Goal: Information Seeking & Learning: Learn about a topic

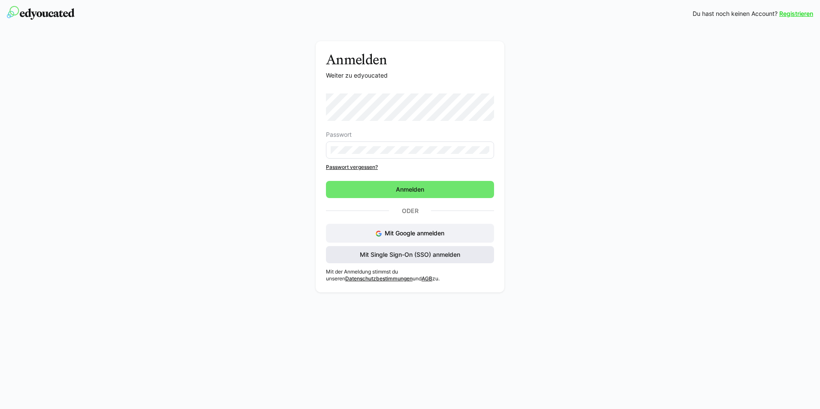
click at [377, 258] on span "Mit Single Sign-On (SSO) anmelden" at bounding box center [410, 255] width 103 height 9
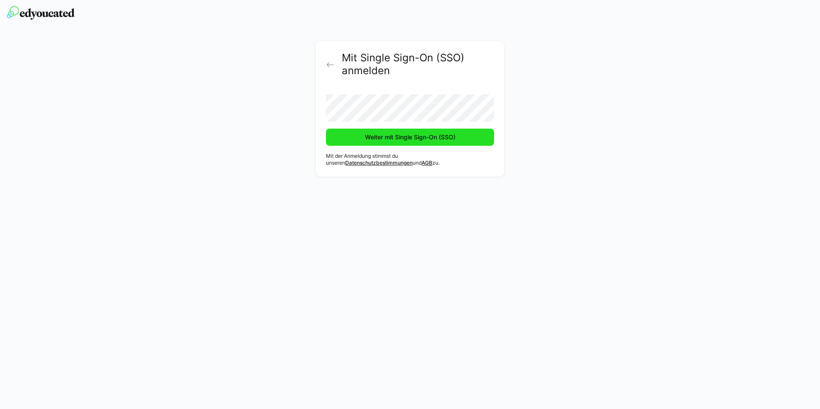
click at [372, 139] on span "Weiter mit Single Sign-On (SSO)" at bounding box center [410, 137] width 93 height 9
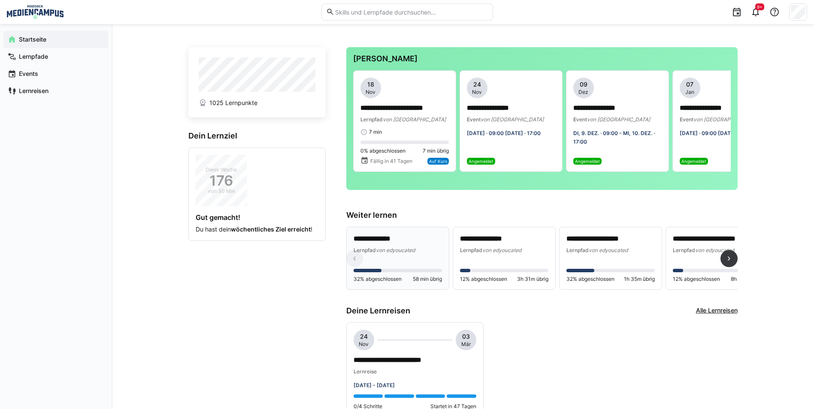
click at [387, 276] on div "**********" at bounding box center [398, 258] width 88 height 49
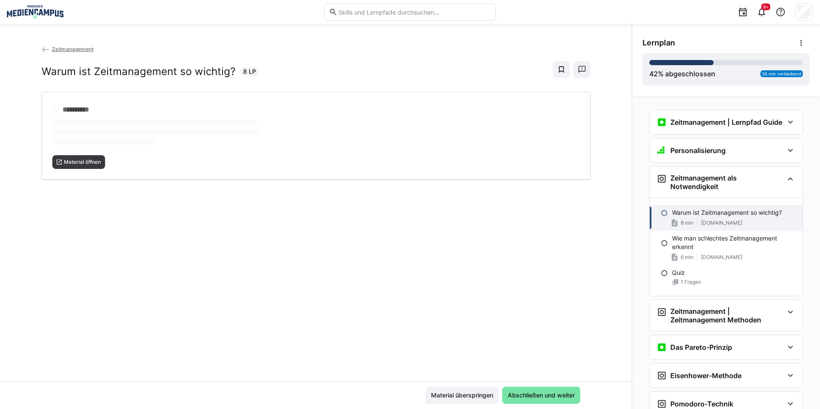
scroll to position [77, 0]
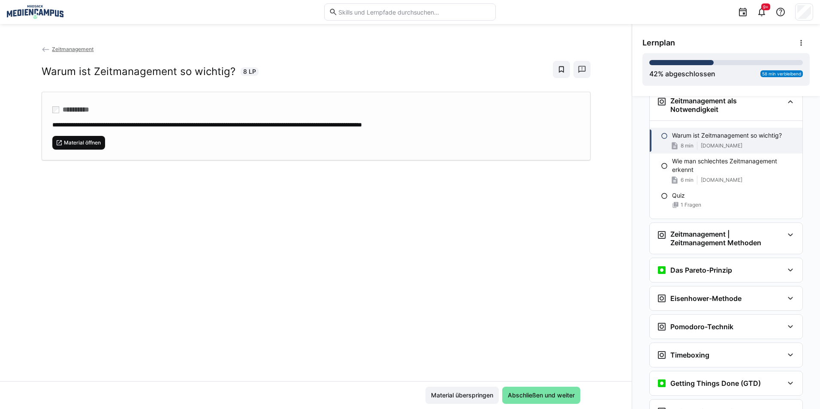
click at [87, 139] on span "Material öffnen" at bounding box center [82, 142] width 39 height 7
click at [477, 402] on span "Material überspringen" at bounding box center [462, 395] width 73 height 17
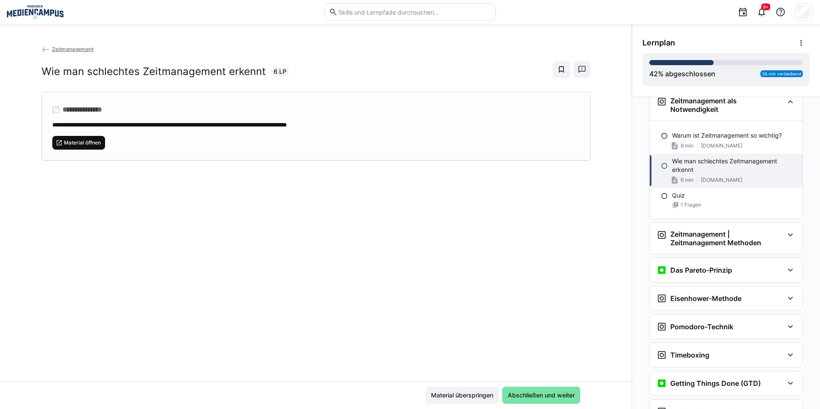
click at [85, 139] on span "Material öffnen" at bounding box center [82, 142] width 39 height 7
click at [473, 398] on span "Material überspringen" at bounding box center [462, 395] width 65 height 9
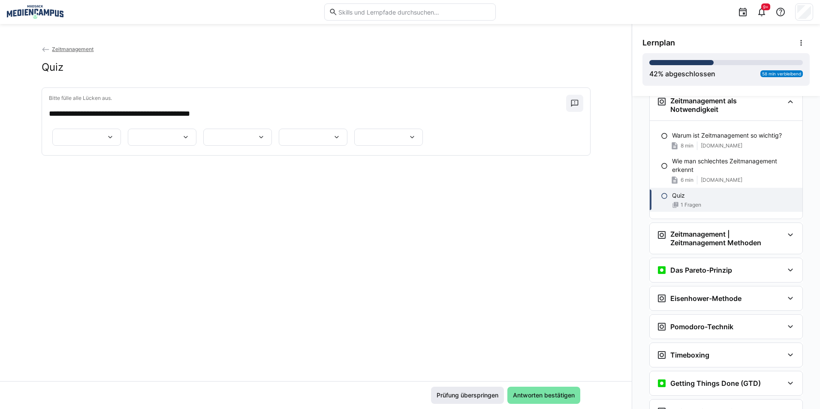
click at [465, 396] on span "Prüfung überspringen" at bounding box center [467, 395] width 64 height 9
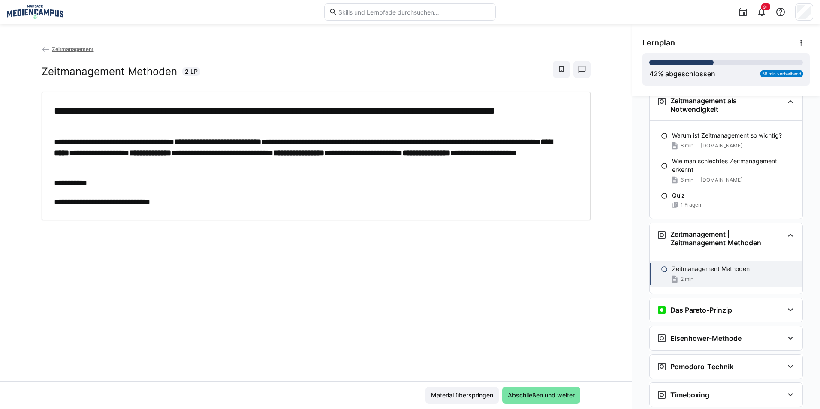
scroll to position [211, 0]
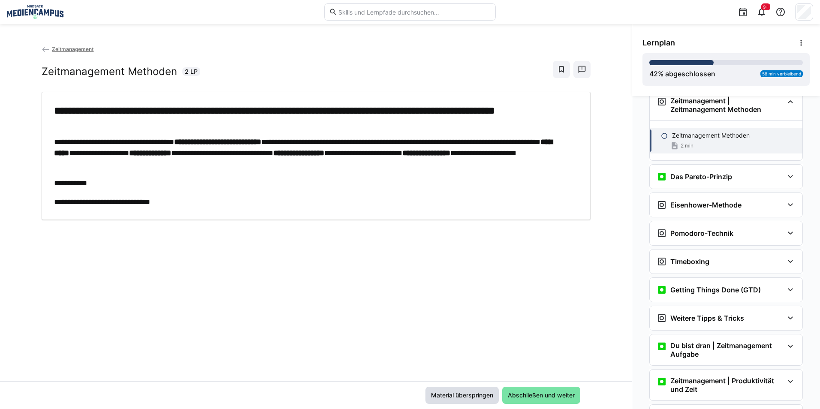
click at [465, 396] on span "Material überspringen" at bounding box center [462, 395] width 65 height 9
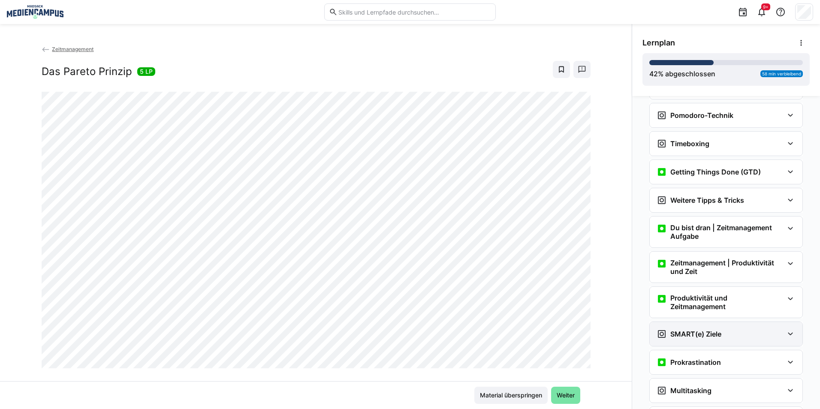
scroll to position [401, 0]
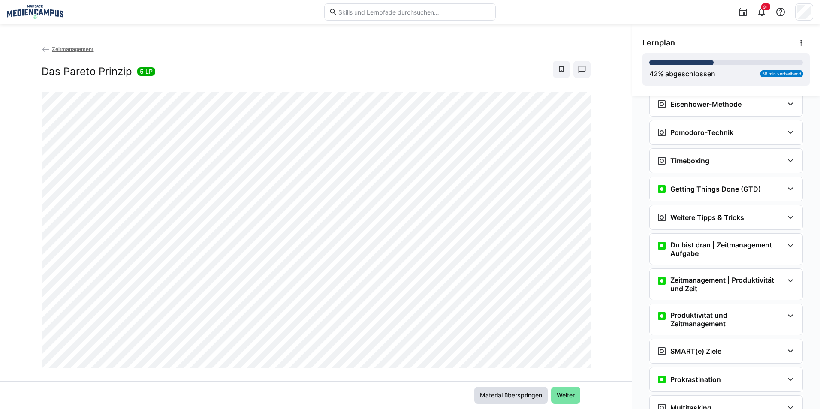
click at [505, 396] on span "Material überspringen" at bounding box center [511, 395] width 65 height 9
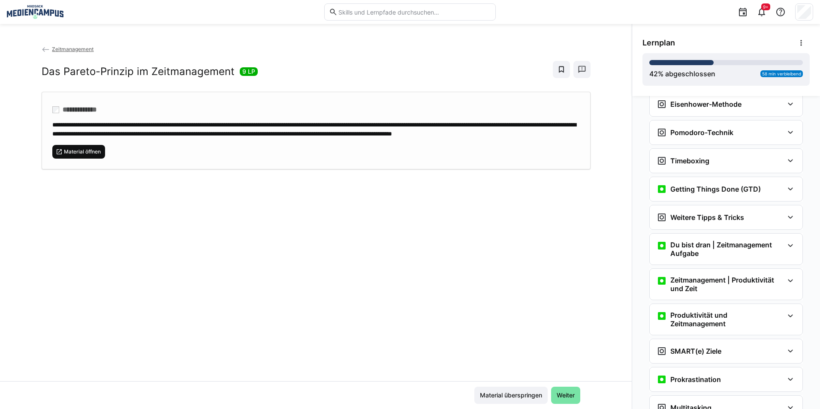
click at [71, 155] on span "Material öffnen" at bounding box center [82, 151] width 39 height 7
click at [523, 393] on span "Material überspringen" at bounding box center [511, 395] width 65 height 9
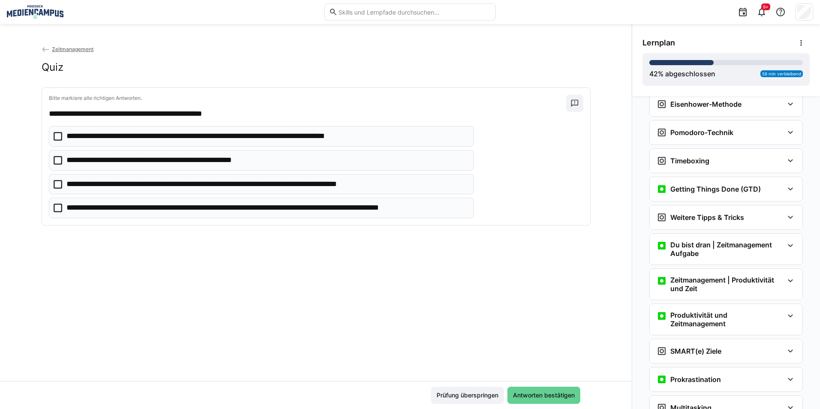
click at [523, 393] on span "Antworten bestätigen" at bounding box center [544, 395] width 64 height 9
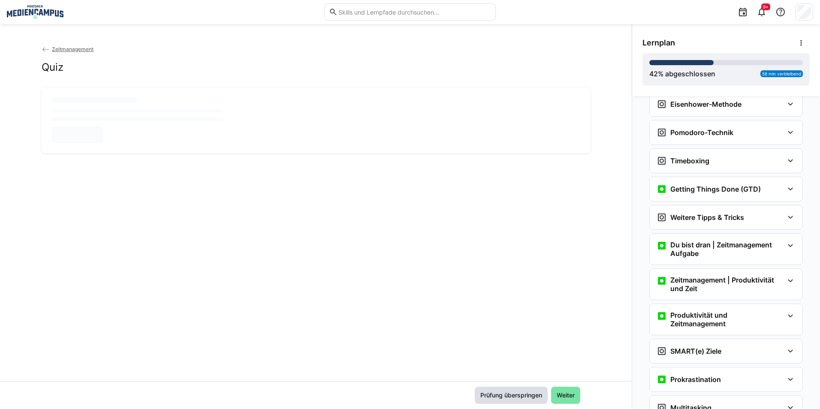
click at [518, 402] on span "Prüfung überspringen" at bounding box center [511, 395] width 73 height 17
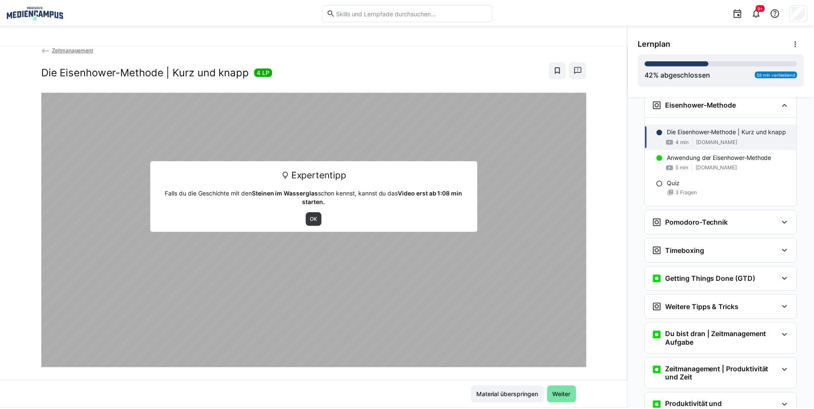
scroll to position [404, 0]
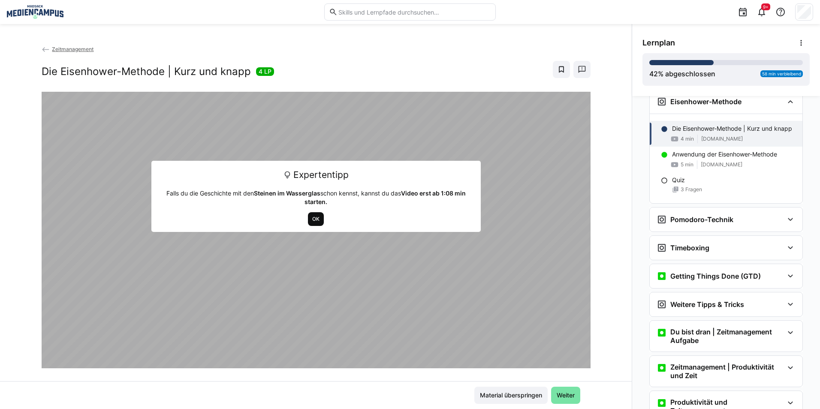
click at [312, 219] on span "OK" at bounding box center [315, 219] width 9 height 7
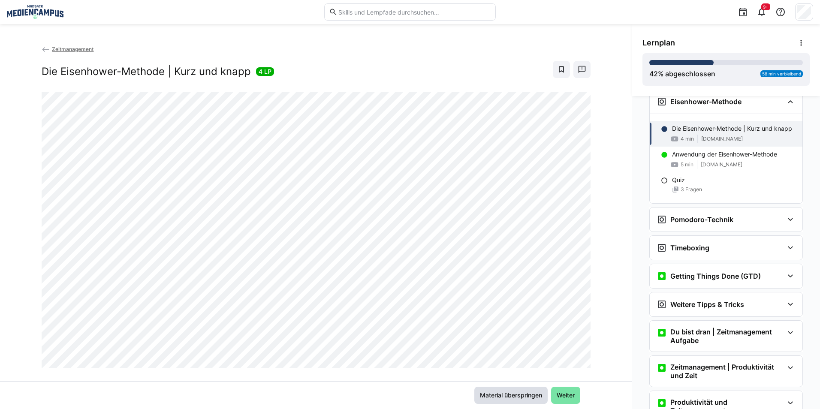
click at [496, 389] on span "Material überspringen" at bounding box center [511, 395] width 73 height 17
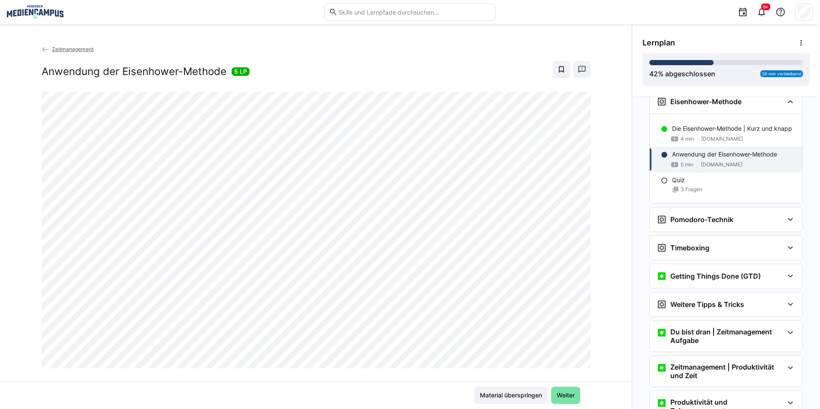
click at [70, 56] on div "Zeitmanagement Anwendung der Eisenhower-Methode 5 LP" at bounding box center [316, 68] width 549 height 47
click at [71, 53] on app-back-navigation "Zeitmanagement" at bounding box center [316, 49] width 549 height 9
click at [70, 52] on span "Zeitmanagement" at bounding box center [73, 49] width 42 height 6
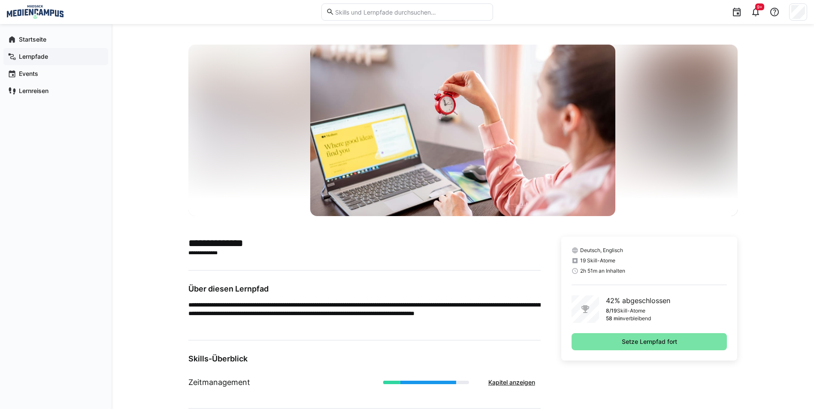
click at [0, 0] on app-navigation-label "Lernpfade" at bounding box center [0, 0] width 0 height 0
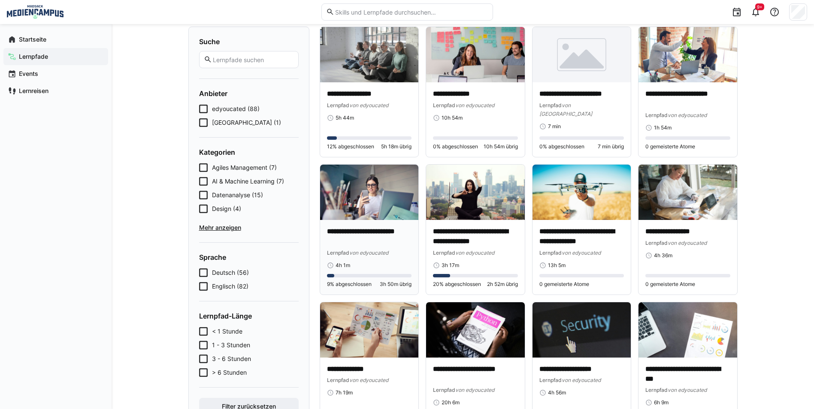
scroll to position [86, 0]
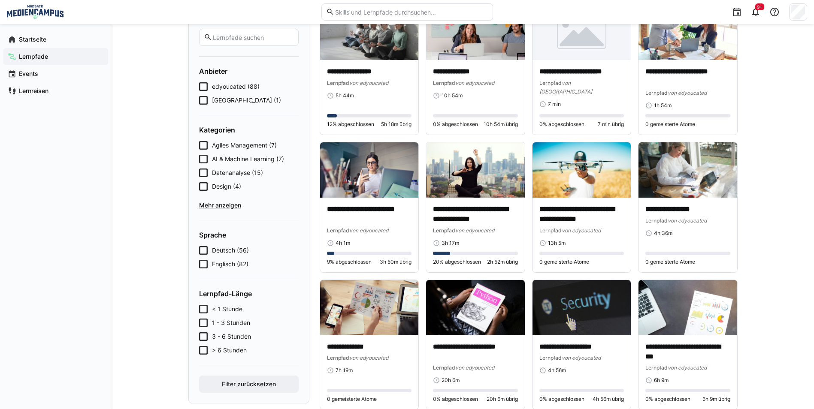
click at [221, 206] on span "Mehr anzeigen" at bounding box center [249, 205] width 100 height 9
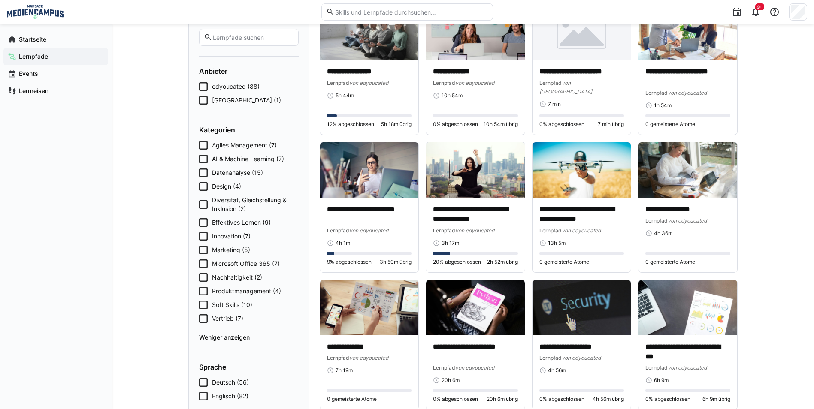
click at [204, 218] on div "Agiles Management (7) AI & Machine Learning (7) Datenanalyse (15) Design (4) Di…" at bounding box center [249, 241] width 100 height 201
click at [204, 221] on icon at bounding box center [203, 222] width 9 height 9
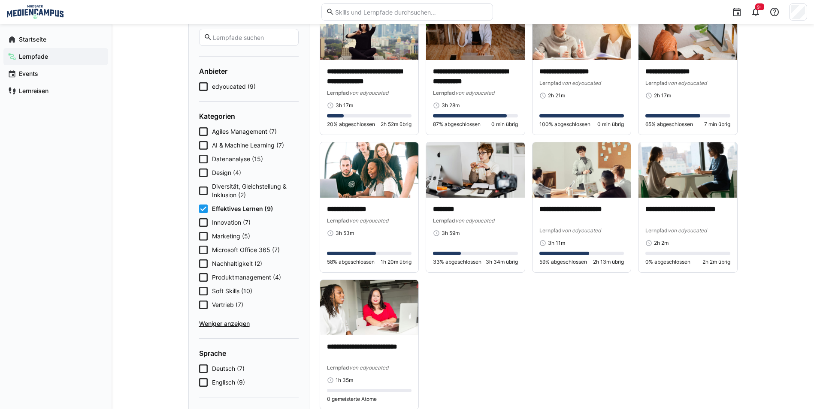
click at [203, 206] on icon at bounding box center [203, 209] width 9 height 9
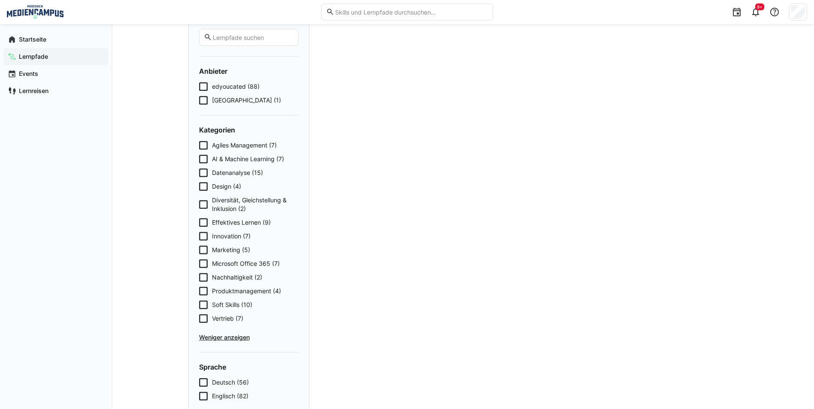
click at [211, 307] on eds-checkbox "Soft Skills (10)" at bounding box center [249, 305] width 100 height 9
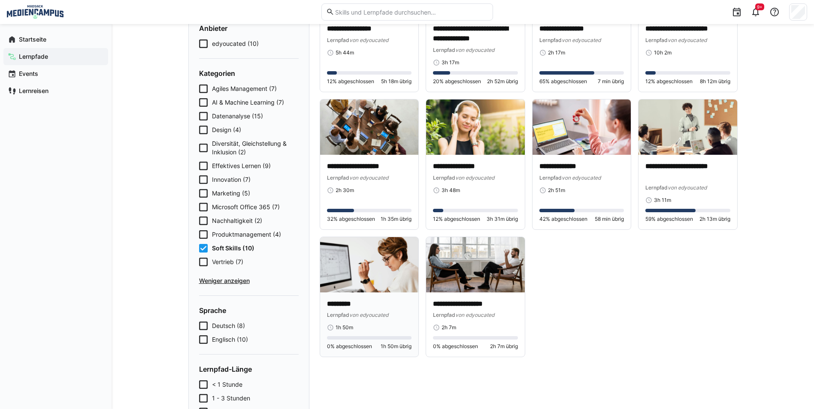
scroll to position [43, 0]
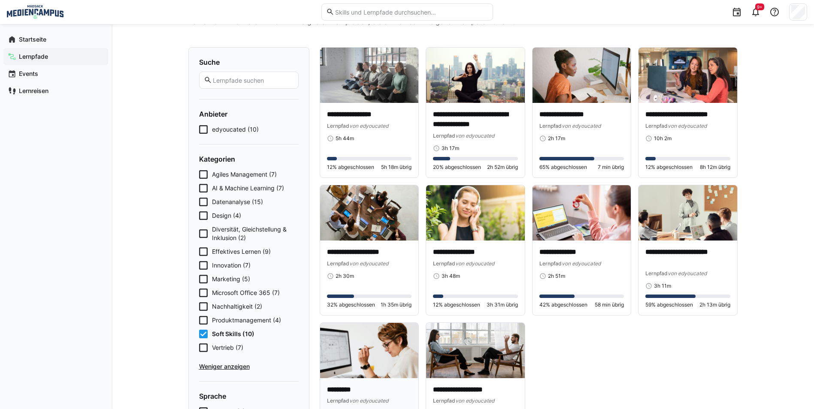
click at [360, 346] on img at bounding box center [369, 350] width 99 height 55
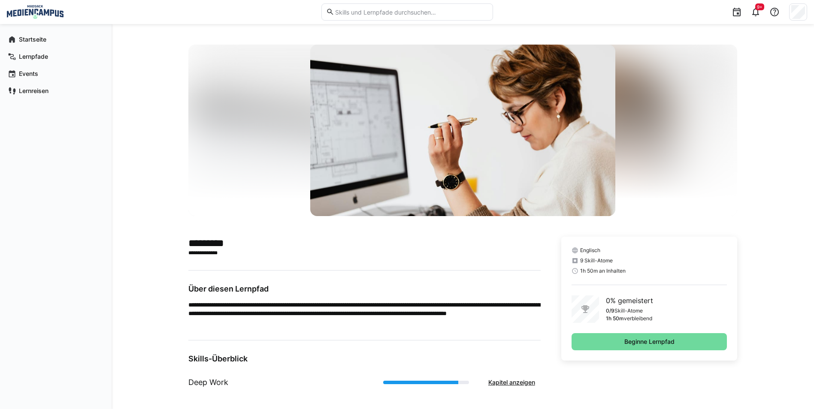
click at [584, 350] on span "Beginne Lernpfad" at bounding box center [649, 341] width 156 height 17
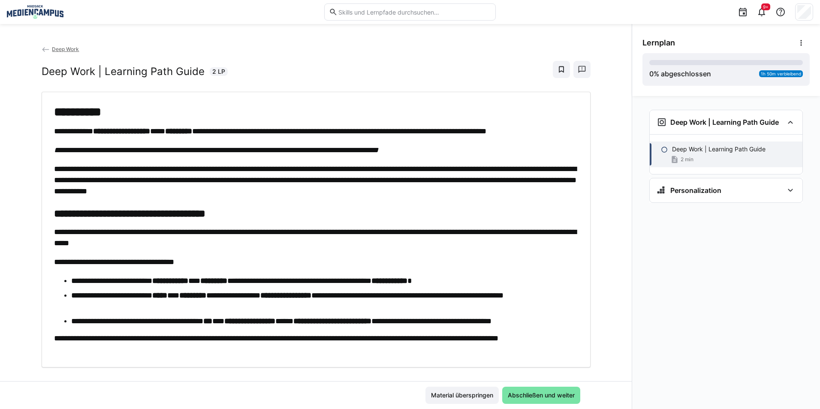
click at [72, 47] on span "Deep Work" at bounding box center [65, 49] width 27 height 6
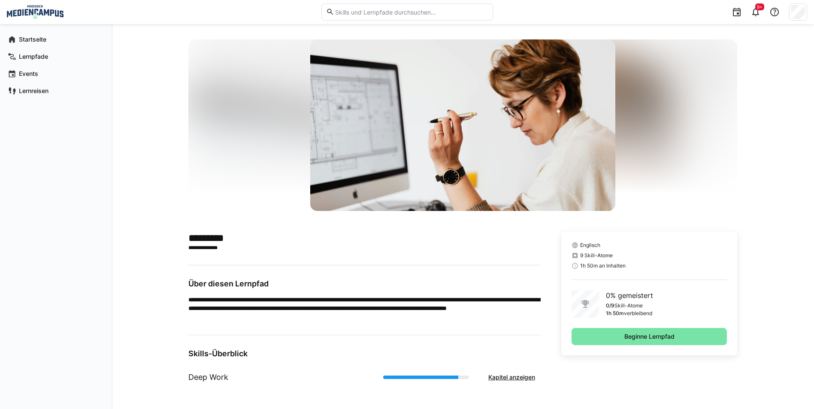
scroll to position [6, 0]
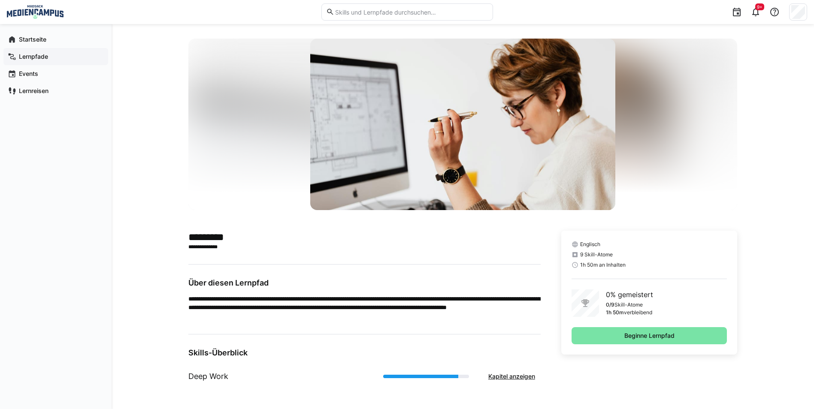
click at [0, 0] on app-navigation-label "Lernpfade" at bounding box center [0, 0] width 0 height 0
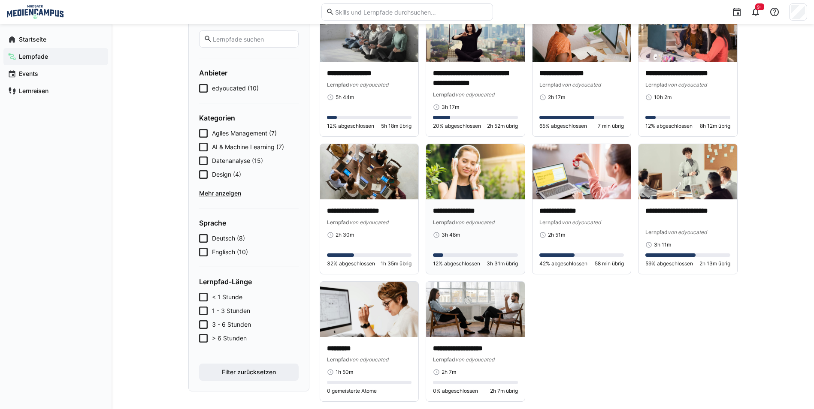
scroll to position [86, 0]
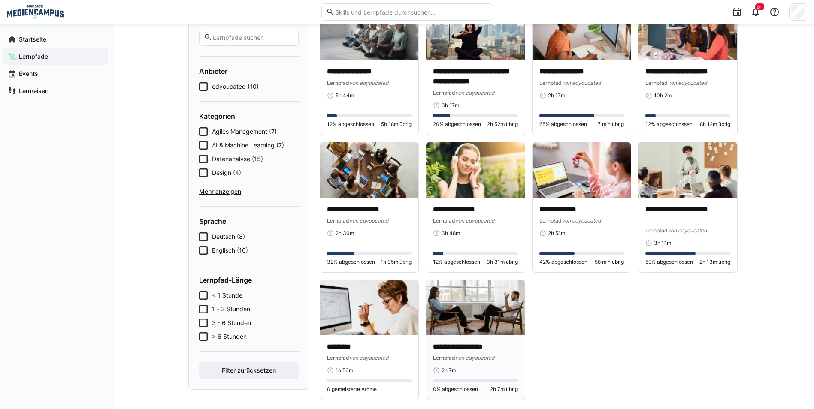
click at [468, 357] on span "von edyoucated" at bounding box center [474, 358] width 39 height 6
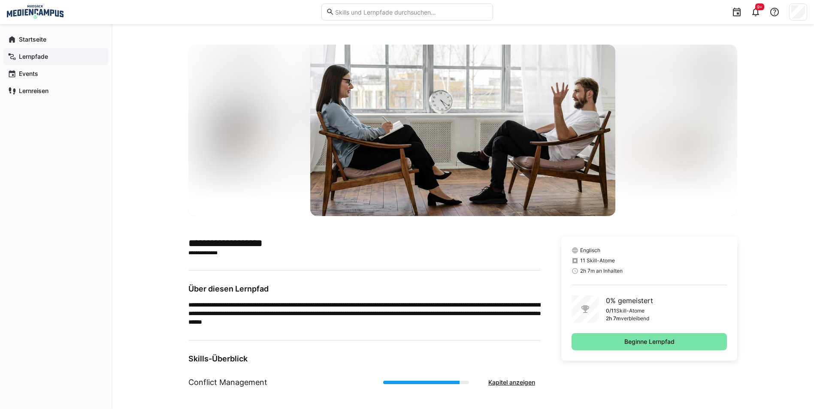
click at [0, 0] on app-navigation-label "Lernpfade" at bounding box center [0, 0] width 0 height 0
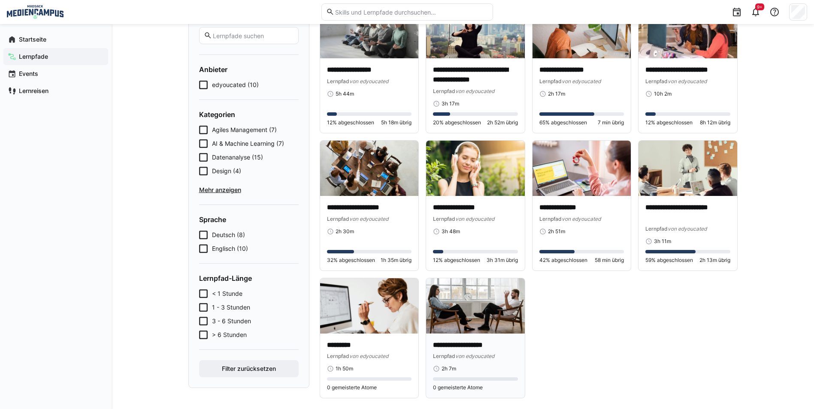
scroll to position [98, 0]
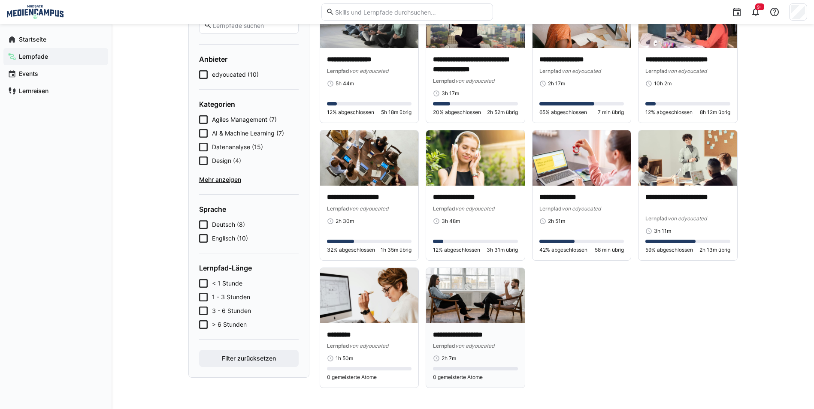
click at [509, 309] on img at bounding box center [475, 295] width 99 height 55
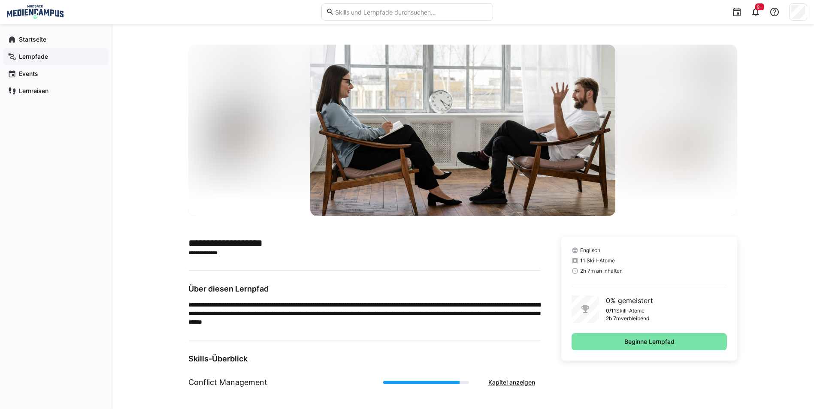
click at [51, 51] on div "Lernpfade" at bounding box center [55, 56] width 105 height 17
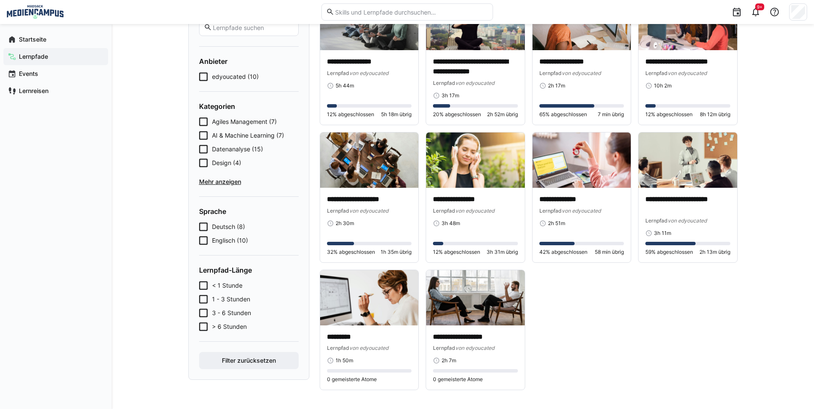
scroll to position [98, 0]
